Goal: Check status: Check status

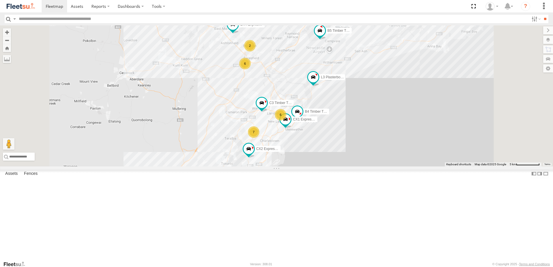
scroll to position [116, 0]
click at [0, 0] on div "Little Truck" at bounding box center [0, 0] width 0 height 0
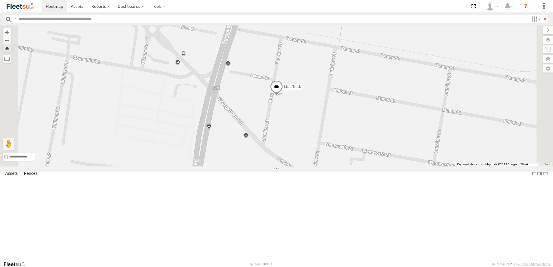
click at [0, 0] on span at bounding box center [0, 0] width 0 height 0
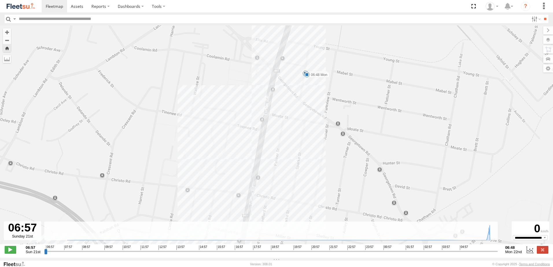
drag, startPoint x: 307, startPoint y: 74, endPoint x: 221, endPoint y: 150, distance: 115.2
click at [221, 150] on div "Little Truck 06:37 Mon 06:48 Mon" at bounding box center [276, 137] width 553 height 225
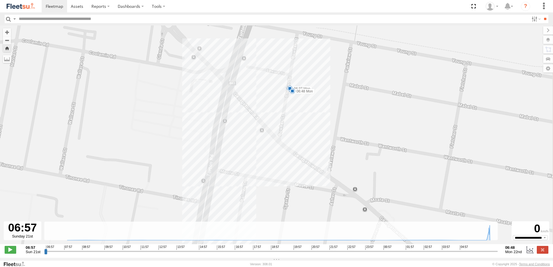
drag, startPoint x: 334, startPoint y: 97, endPoint x: 297, endPoint y: 129, distance: 48.8
click at [303, 134] on div "Little Truck 06:37 Mon 06:48 Mon" at bounding box center [276, 137] width 553 height 225
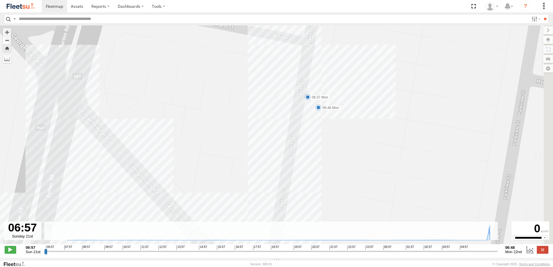
drag, startPoint x: 263, startPoint y: 95, endPoint x: 196, endPoint y: 88, distance: 66.9
click at [196, 88] on div "Little Truck 06:37 Mon 06:48 Mon" at bounding box center [276, 137] width 553 height 225
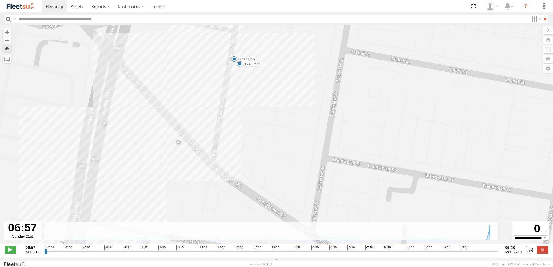
drag, startPoint x: 255, startPoint y: 67, endPoint x: 206, endPoint y: 67, distance: 49.8
click at [206, 67] on div "Little Truck 06:37 Mon 06:48 Mon" at bounding box center [276, 137] width 553 height 225
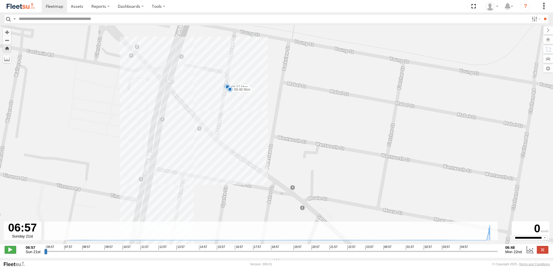
drag, startPoint x: 7, startPoint y: 247, endPoint x: 10, endPoint y: 251, distance: 5.3
click at [7, 247] on div "Little Truck 06:37 Mon 06:48 Mon" at bounding box center [276, 137] width 553 height 225
click at [10, 252] on span at bounding box center [11, 250] width 12 height 8
drag, startPoint x: 48, startPoint y: 255, endPoint x: 39, endPoint y: 255, distance: 9.0
click at [44, 254] on input "range" at bounding box center [271, 251] width 454 height 5
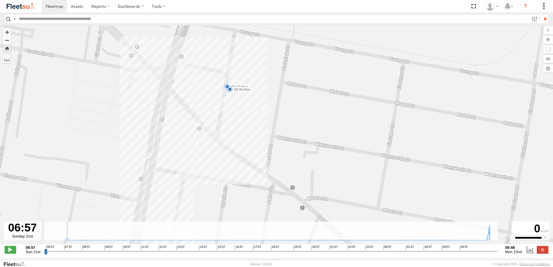
drag, startPoint x: 47, startPoint y: 255, endPoint x: 40, endPoint y: 256, distance: 6.9
click at [44, 254] on input "range" at bounding box center [271, 251] width 454 height 5
type input "**********"
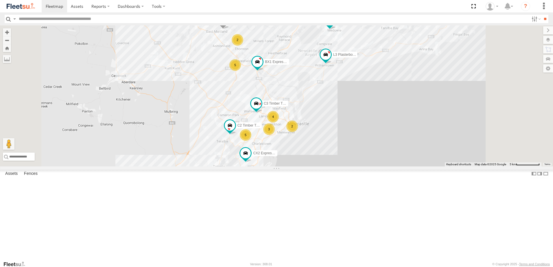
scroll to position [145, 0]
click at [0, 0] on div "Little Truck" at bounding box center [0, 0] width 0 height 0
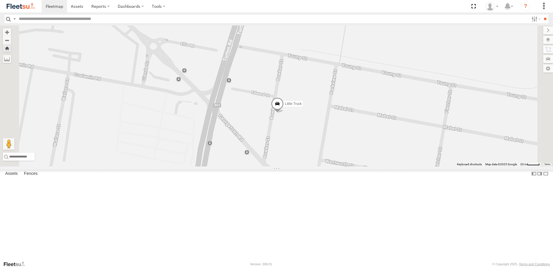
click at [0, 0] on span at bounding box center [0, 0] width 0 height 0
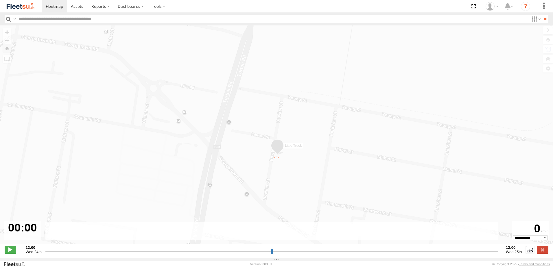
type input "**********"
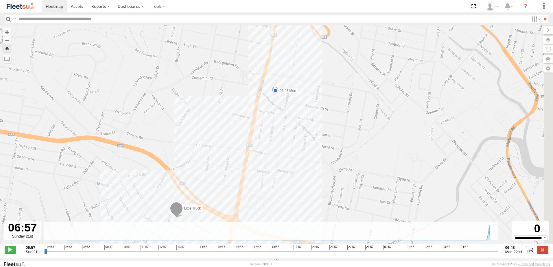
drag, startPoint x: 324, startPoint y: 113, endPoint x: 268, endPoint y: 132, distance: 58.9
click at [268, 132] on div "Little Truck 06:37 Mon 06:48 Mon" at bounding box center [276, 137] width 553 height 225
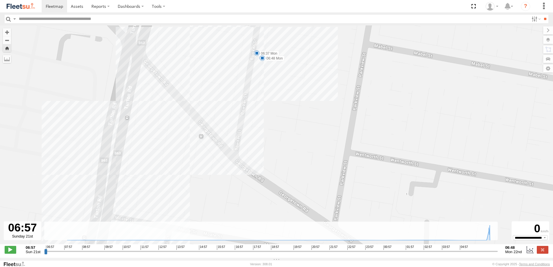
drag, startPoint x: 276, startPoint y: 65, endPoint x: 267, endPoint y: 95, distance: 30.8
click at [267, 95] on div "Little Truck 06:37 Mon 06:48 Mon" at bounding box center [276, 137] width 553 height 225
